Goal: Task Accomplishment & Management: Use online tool/utility

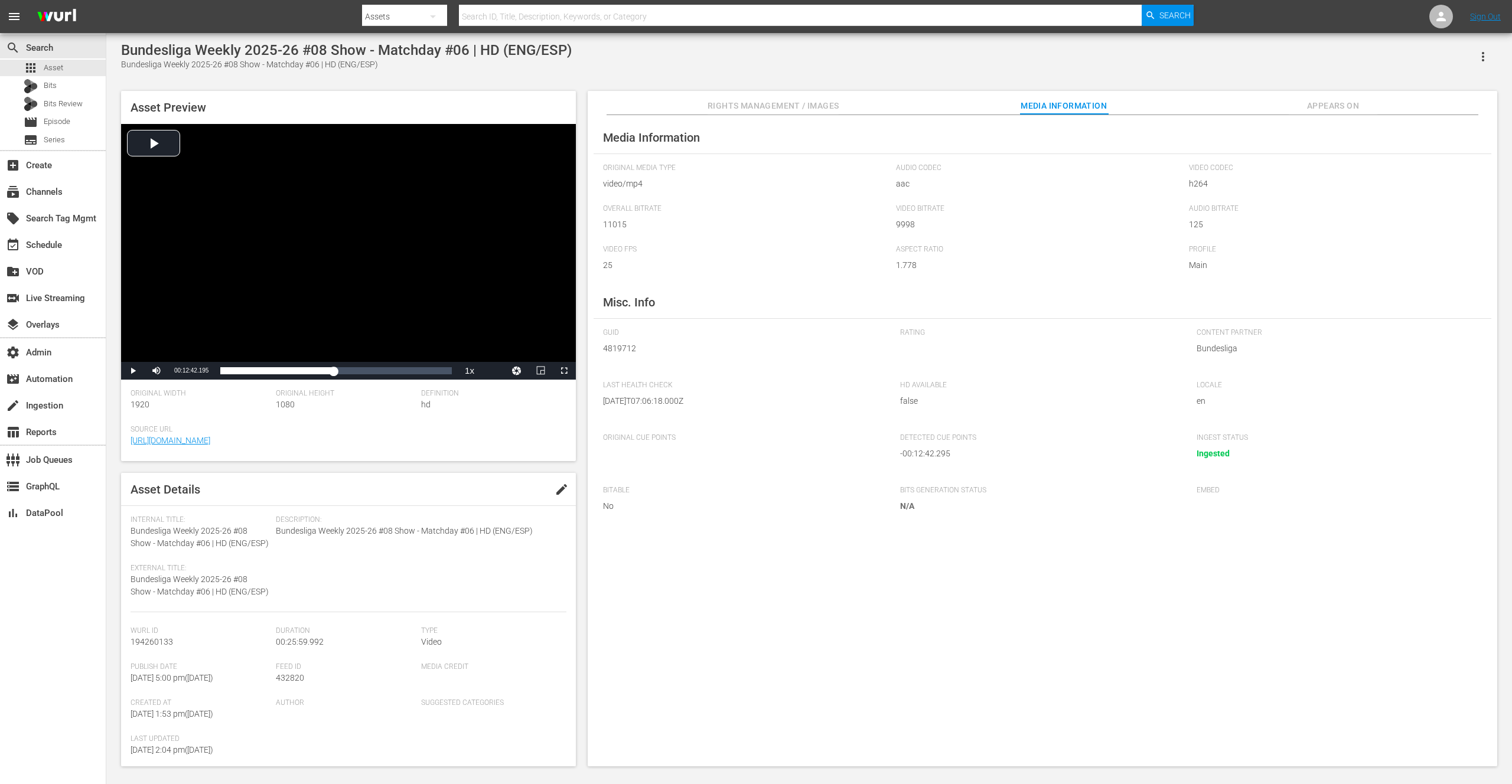
click at [1322, 108] on span "Appears On" at bounding box center [1333, 105] width 89 height 14
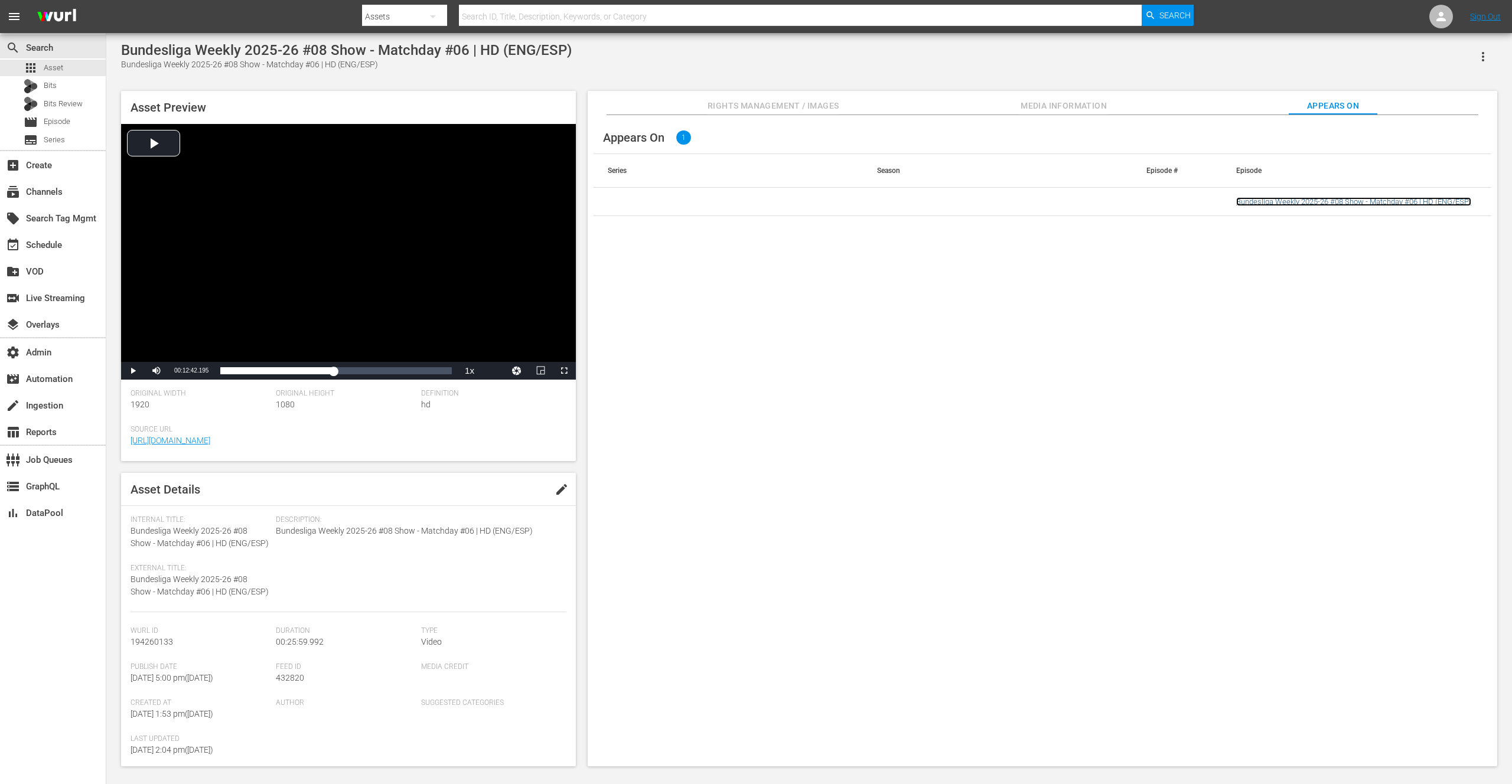
click at [1317, 201] on link "Bundesliga Weekly 2025-26 #08 Show - Matchday #06 | HD (ENG/ESP)" at bounding box center [1353, 202] width 235 height 9
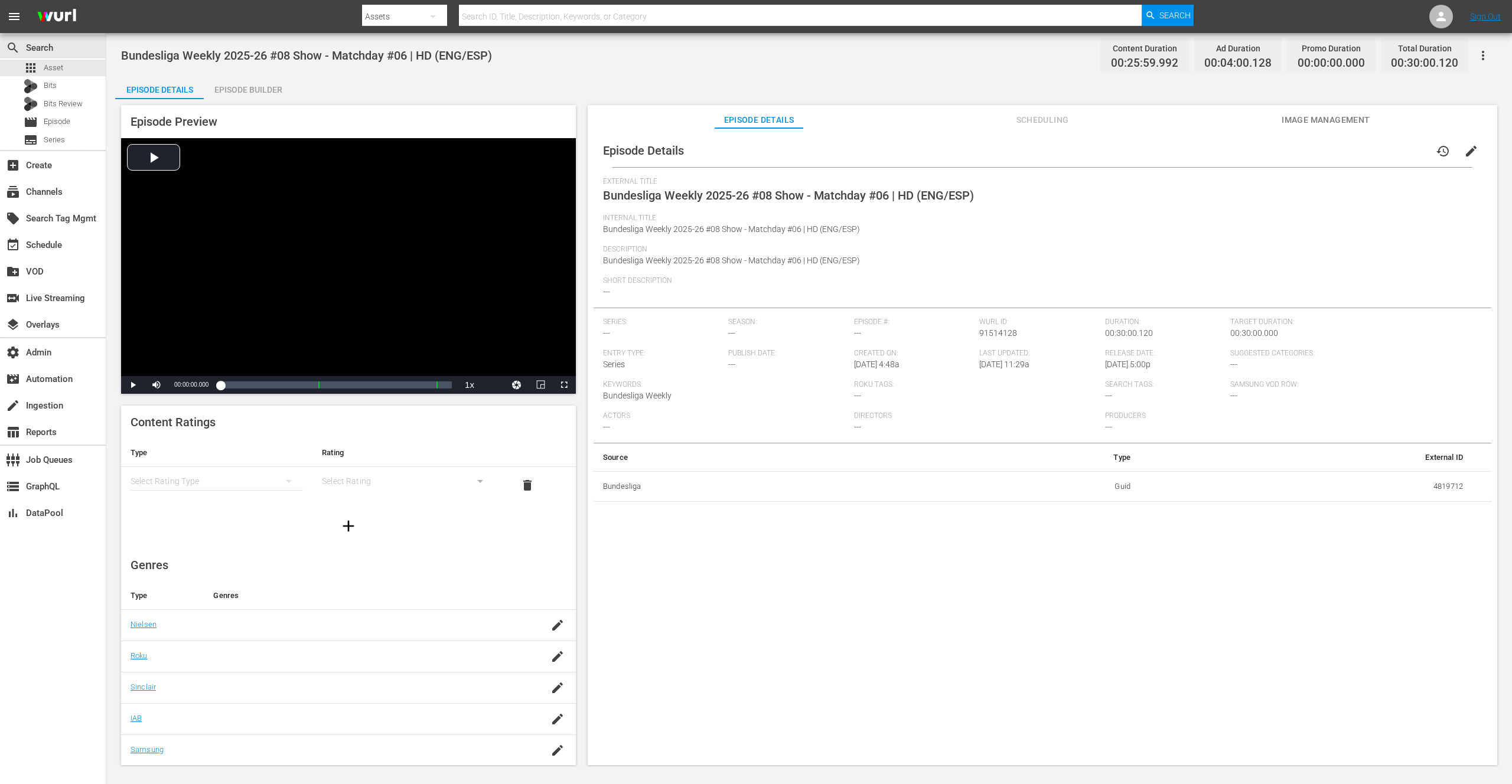
click at [250, 83] on div "Episode Builder" at bounding box center [248, 89] width 89 height 28
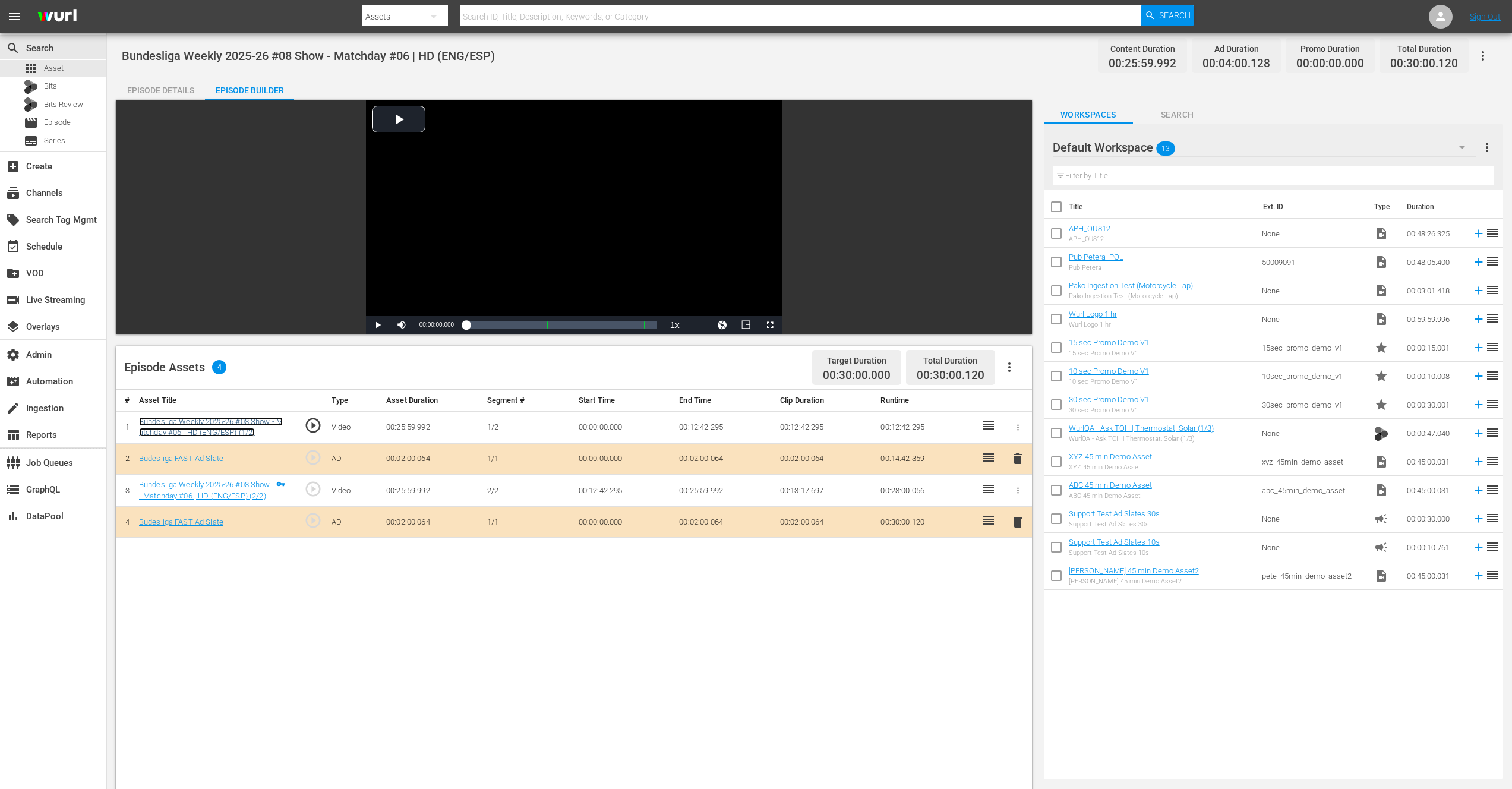
click at [230, 430] on link "Bundesliga Weekly 2025-26 #08 Show - Matchday #06 | HD (ENG/ESP) (1/2)" at bounding box center [211, 427] width 143 height 20
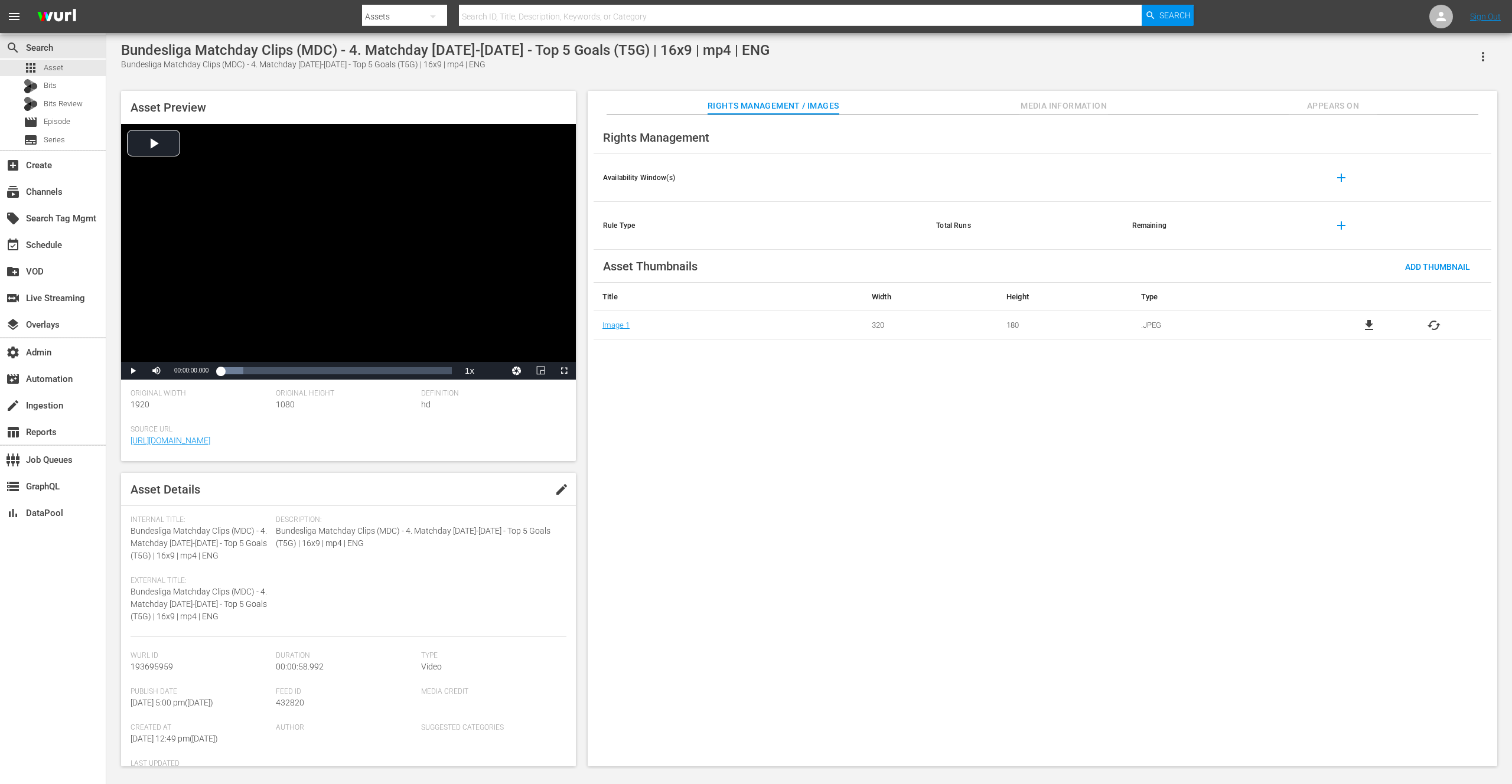
click at [1046, 106] on span "Media Information" at bounding box center [1064, 105] width 89 height 14
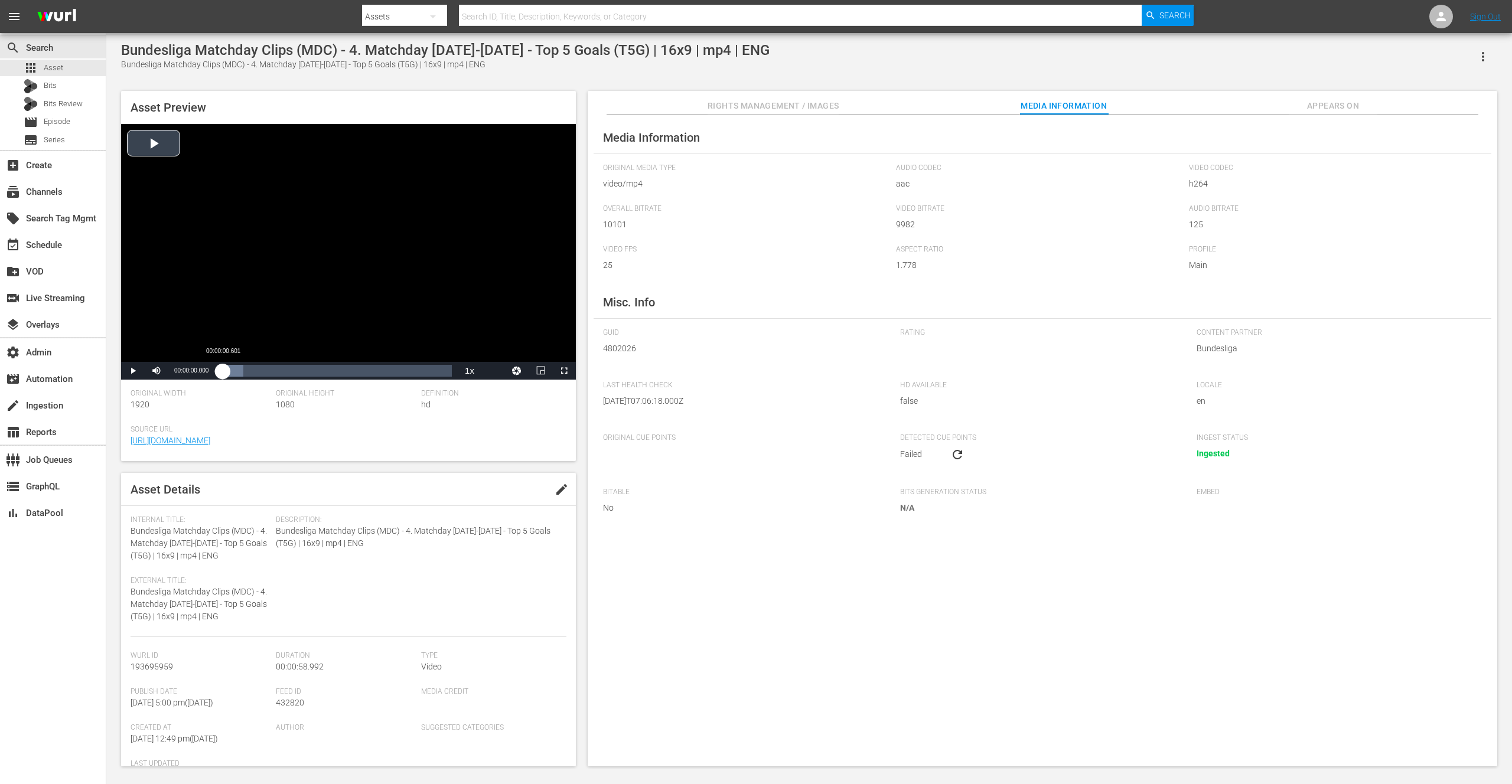
drag, startPoint x: 221, startPoint y: 372, endPoint x: 240, endPoint y: 372, distance: 19.0
click at [222, 372] on div "00:00:00.000" at bounding box center [221, 371] width 2 height 12
click at [271, 370] on div "00:00:12.791" at bounding box center [271, 371] width 1 height 12
click at [308, 371] on div "Loaded : 40.72% 00:00:22.422 00:00:13.128" at bounding box center [335, 371] width 231 height 12
click at [357, 372] on div "Loaded : 61.04% 00:00:34.763 00:00:22.615" at bounding box center [335, 371] width 231 height 12
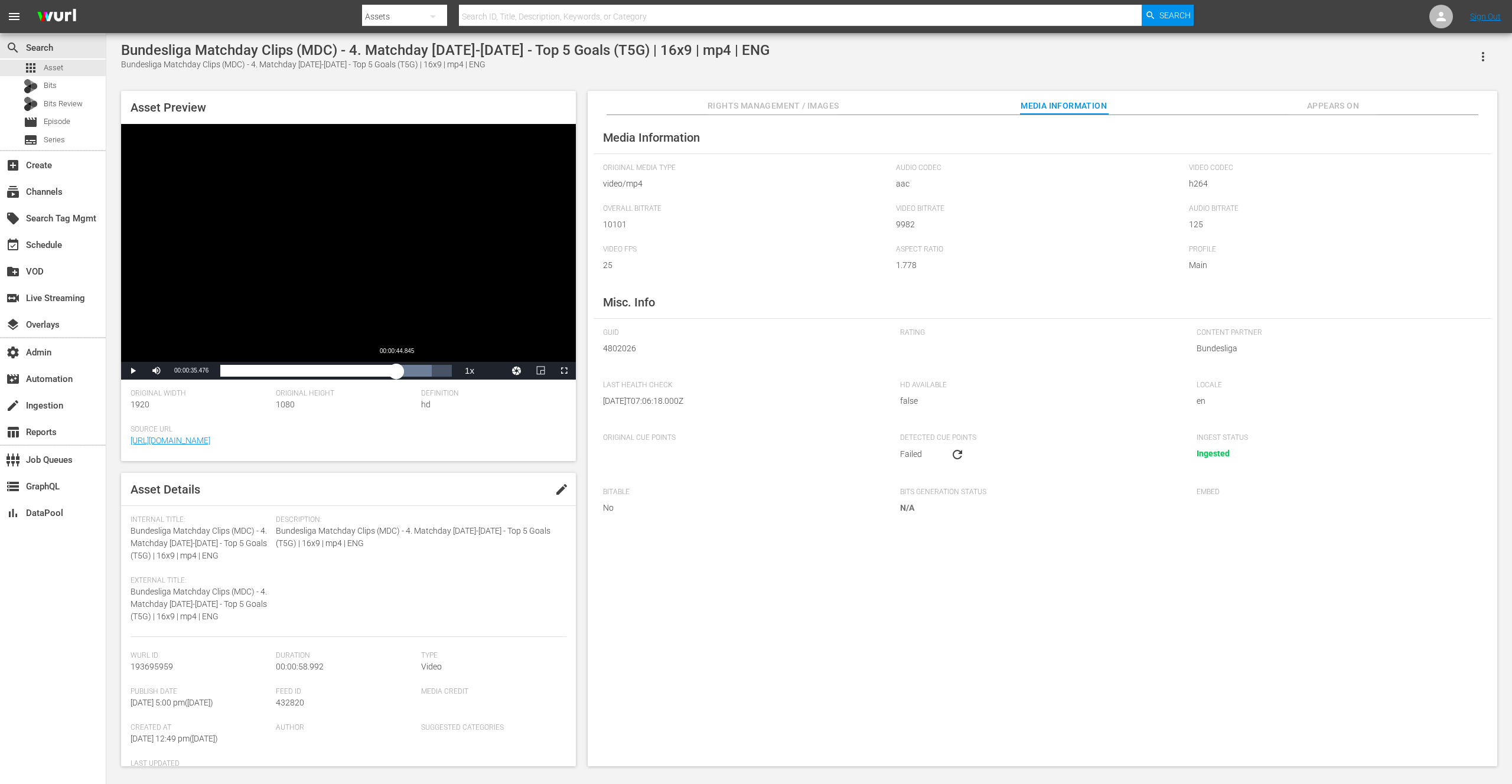
click at [396, 372] on div "Loaded : 91.35% 00:00:44.845 00:00:35.593" at bounding box center [335, 371] width 231 height 12
click at [689, 587] on div "Media Information Original Media Type video/mp4 Audio Codec aac Video Codec h26…" at bounding box center [1042, 441] width 910 height 651
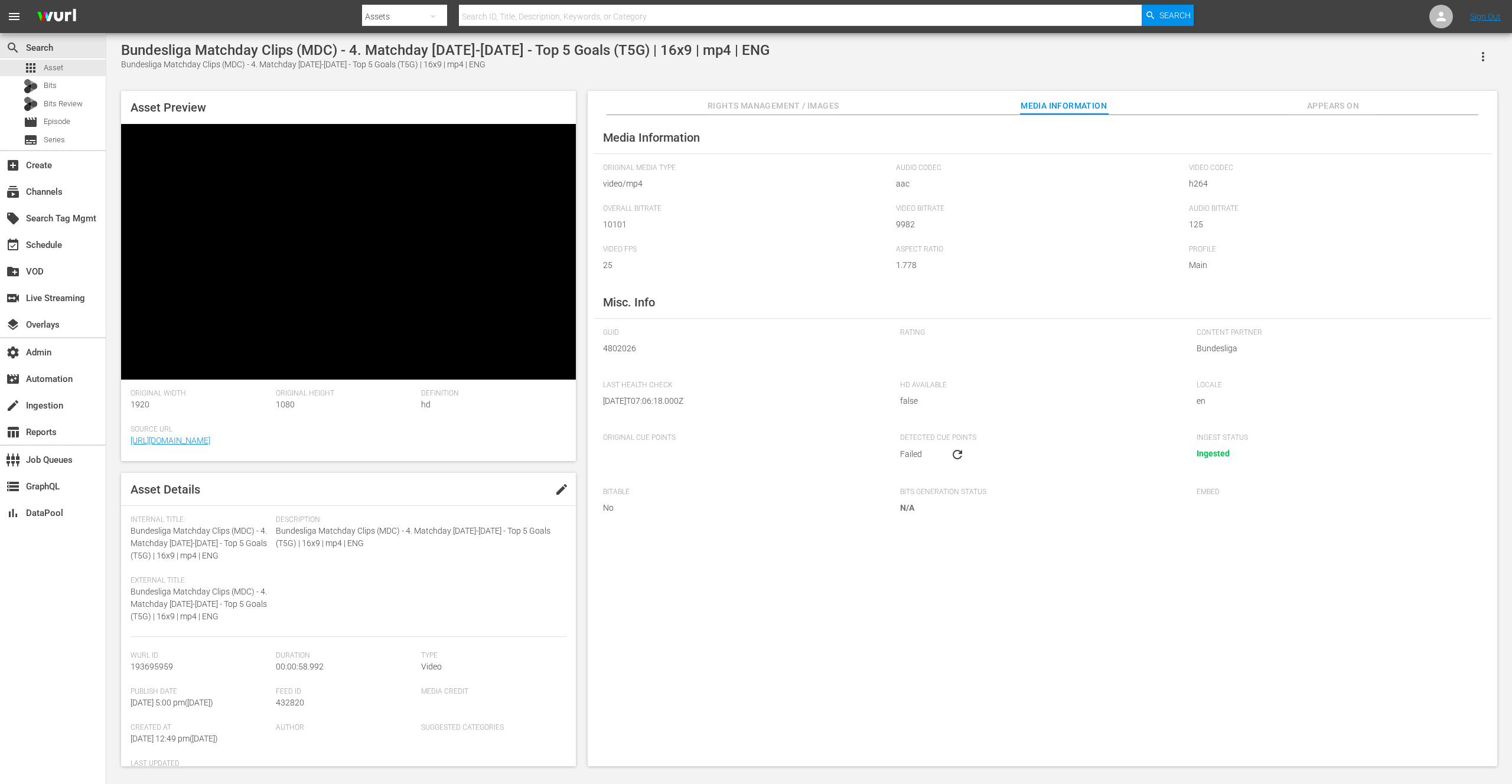
click at [689, 587] on div "Media Information Original Media Type video/mp4 Audio Codec aac Video Codec h26…" at bounding box center [1042, 441] width 910 height 651
click at [688, 587] on div "Media Information Original Media Type video/mp4 Audio Codec aac Video Codec h26…" at bounding box center [1042, 441] width 910 height 651
click at [687, 586] on div "Media Information Original Media Type video/mp4 Audio Codec aac Video Codec h26…" at bounding box center [1042, 441] width 910 height 651
